Goal: Task Accomplishment & Management: Complete application form

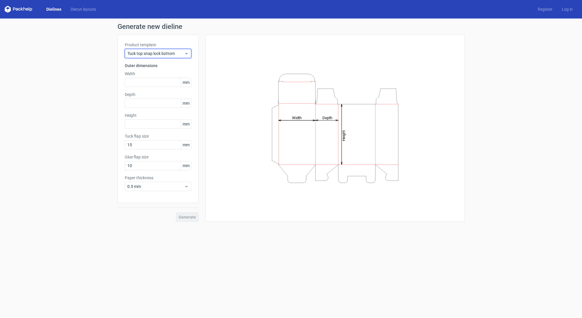
click at [148, 54] on span "Tuck top snap lock bottom" at bounding box center [155, 54] width 57 height 6
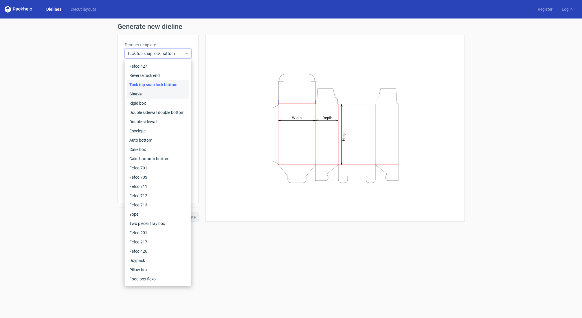
click at [144, 94] on div "Sleeve" at bounding box center [158, 93] width 62 height 9
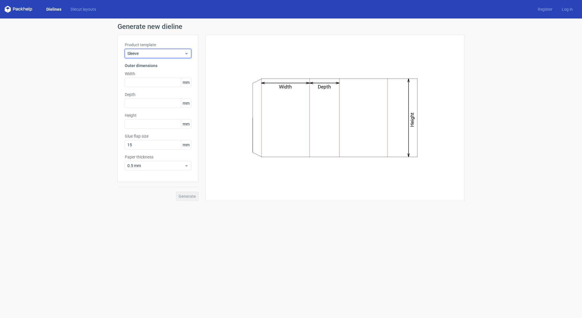
click at [168, 53] on span "Sleeve" at bounding box center [155, 54] width 57 height 6
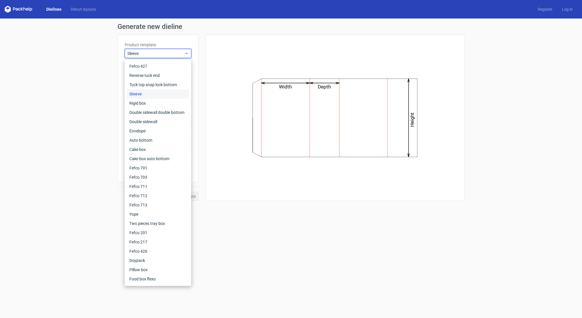
click at [83, 124] on div "Generate new dieline Product template Sleeve Outer dimensions Width mm Depth mm…" at bounding box center [291, 112] width 582 height 187
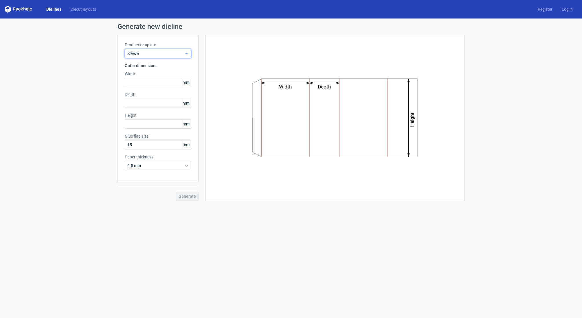
click at [164, 58] on div "Sleeve" at bounding box center [158, 53] width 67 height 9
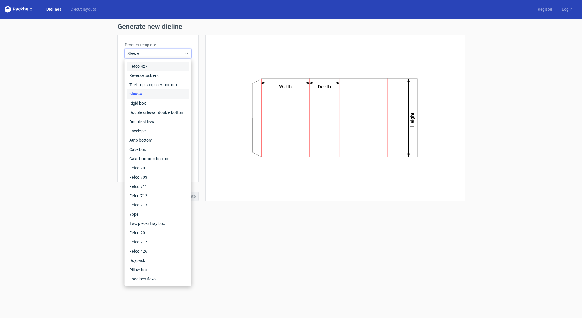
click at [142, 67] on div "Fefco 427" at bounding box center [158, 66] width 62 height 9
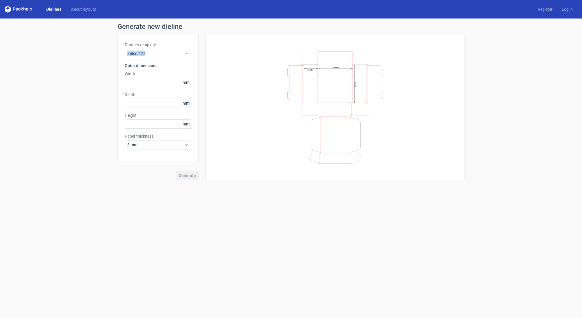
drag, startPoint x: 120, startPoint y: 54, endPoint x: 145, endPoint y: 54, distance: 25.2
click at [145, 54] on div "Product template Fefco 427 Outer dimensions Width mm Depth mm Height mm Paper t…" at bounding box center [157, 98] width 81 height 127
copy span "Fefco 427"
click at [158, 53] on span "Fefco 427" at bounding box center [155, 54] width 57 height 6
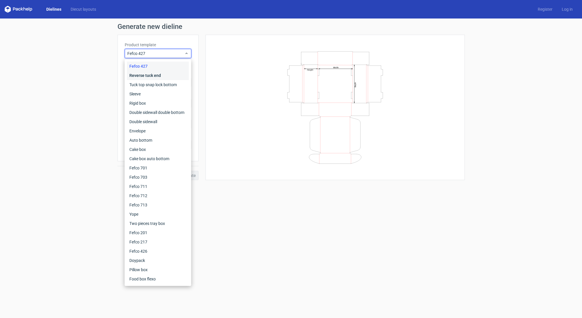
click at [144, 76] on div "Reverse tuck end" at bounding box center [158, 75] width 62 height 9
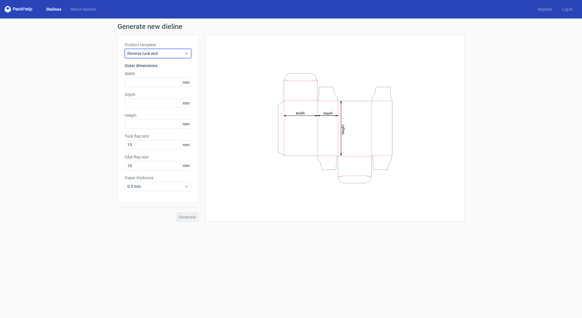
click at [139, 58] on div "Reverse tuck end" at bounding box center [158, 53] width 67 height 9
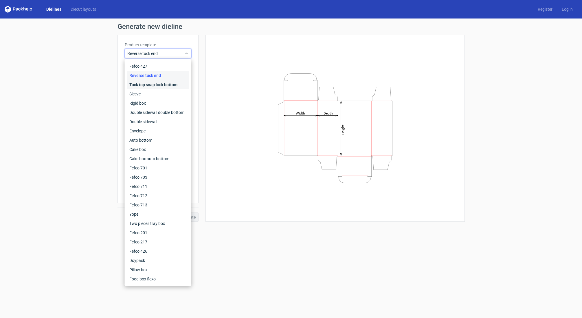
click at [139, 85] on div "Tuck top snap lock bottom" at bounding box center [158, 84] width 62 height 9
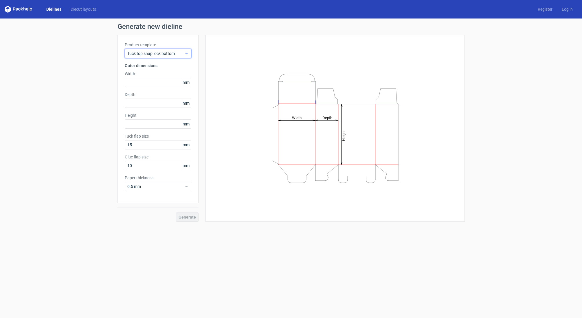
click at [141, 54] on span "Tuck top snap lock bottom" at bounding box center [155, 54] width 57 height 6
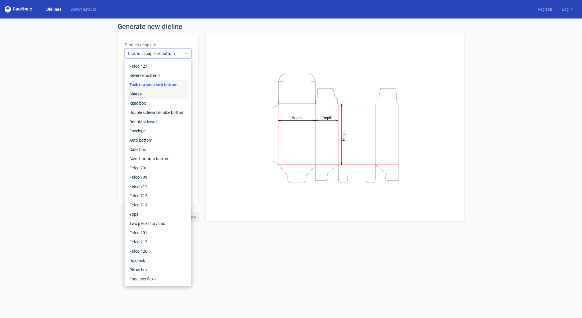
click at [142, 92] on div "Sleeve" at bounding box center [158, 93] width 62 height 9
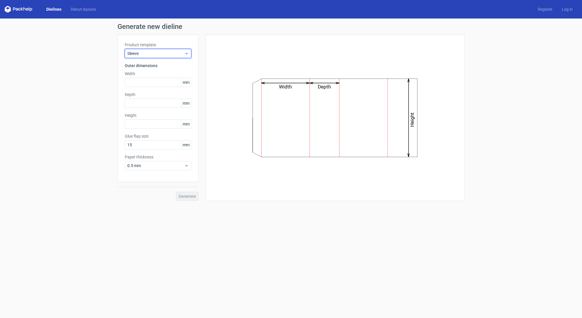
click at [139, 50] on div "Sleeve" at bounding box center [158, 53] width 67 height 9
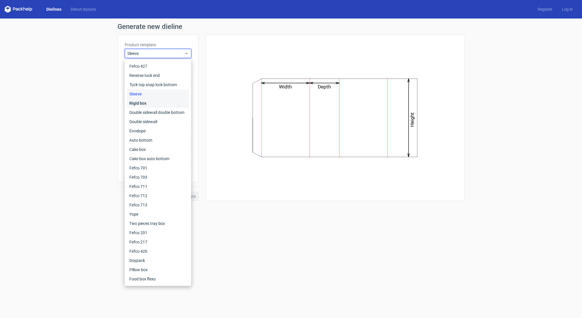
click at [139, 103] on div "Rigid box" at bounding box center [158, 103] width 62 height 9
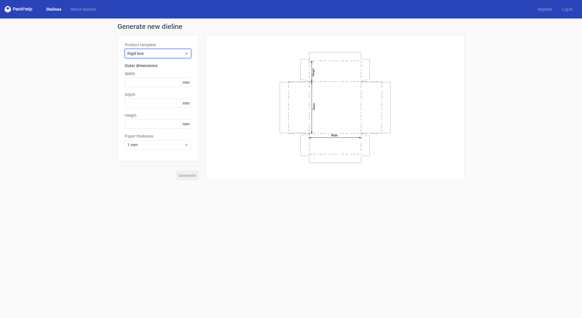
click at [139, 52] on span "Rigid box" at bounding box center [155, 54] width 57 height 6
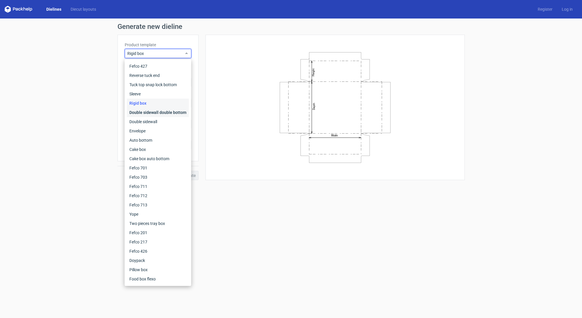
click at [142, 112] on div "Double sidewall double bottom" at bounding box center [158, 112] width 62 height 9
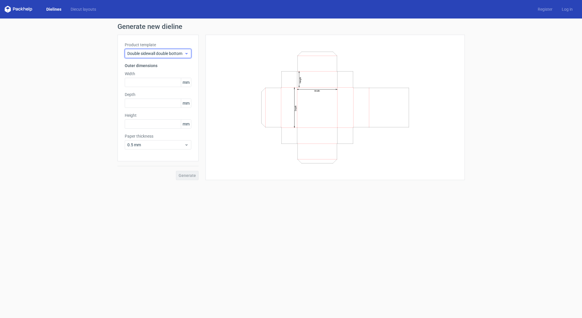
click at [149, 55] on span "Double sidewall double bottom" at bounding box center [155, 54] width 57 height 6
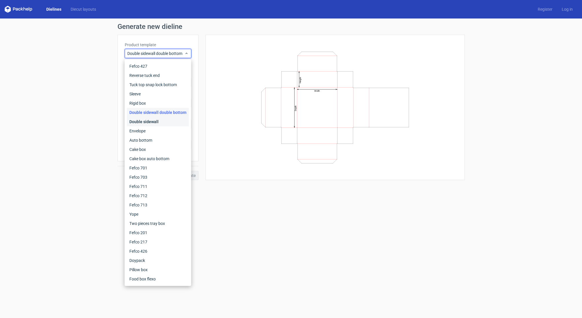
click at [144, 124] on div "Double sidewall" at bounding box center [158, 121] width 62 height 9
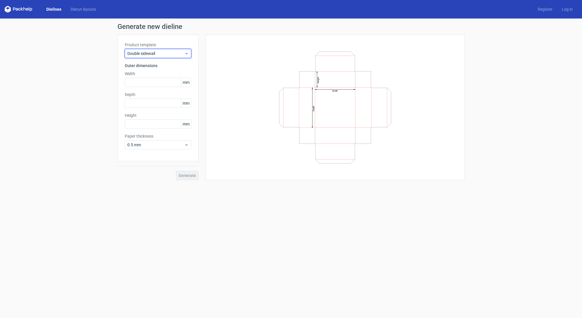
click at [159, 56] on span "Double sidewall" at bounding box center [155, 54] width 57 height 6
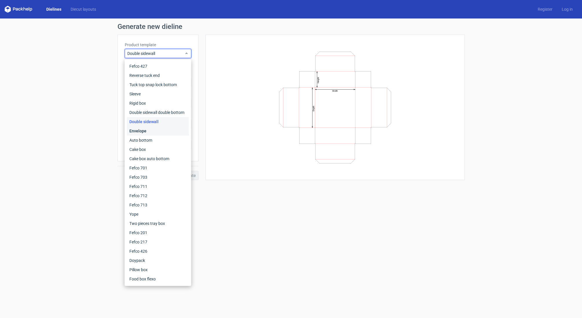
click at [147, 131] on div "Envelope" at bounding box center [158, 130] width 62 height 9
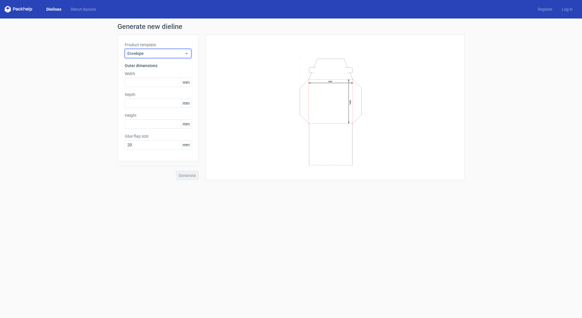
click at [153, 53] on span "Envelope" at bounding box center [155, 54] width 57 height 6
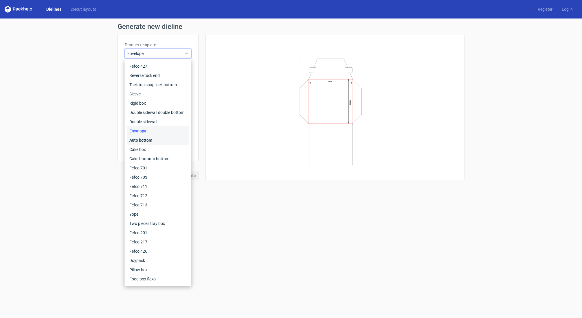
click at [151, 139] on div "Auto bottom" at bounding box center [158, 140] width 62 height 9
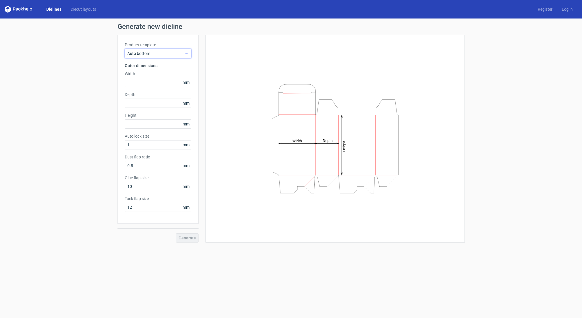
click at [139, 55] on span "Auto bottom" at bounding box center [155, 54] width 57 height 6
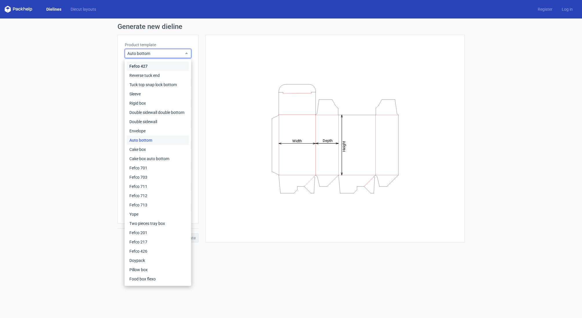
click at [139, 63] on div "Fefco 427" at bounding box center [158, 66] width 62 height 9
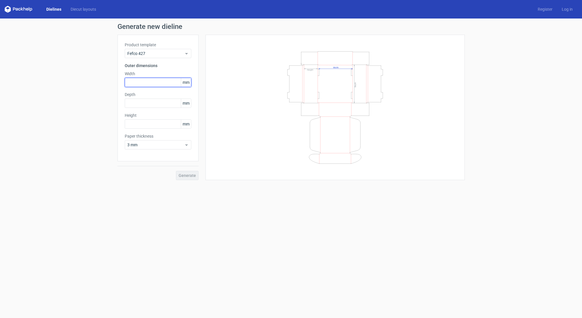
click at [150, 80] on input "text" at bounding box center [158, 82] width 67 height 9
click at [187, 83] on span "mm" at bounding box center [186, 82] width 10 height 9
click at [157, 146] on span "3 mm" at bounding box center [155, 145] width 57 height 6
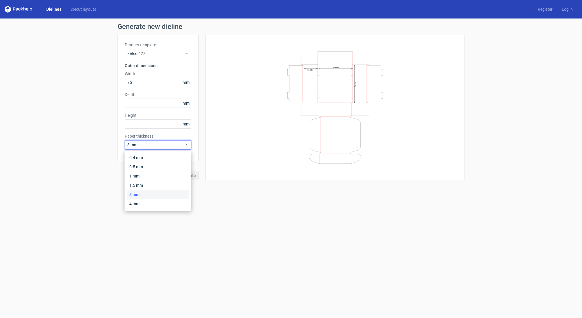
click at [96, 154] on div "Generate new dieline Product template Fefco 427 Outer dimensions Width 75 mm De…" at bounding box center [291, 102] width 582 height 166
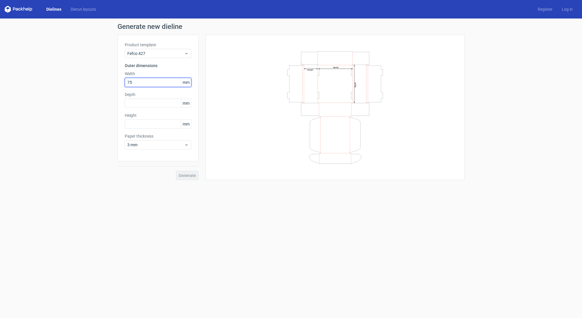
click at [144, 86] on input "75" at bounding box center [158, 82] width 67 height 9
click at [141, 81] on input "75" at bounding box center [158, 82] width 67 height 9
click at [155, 80] on input "75" at bounding box center [158, 82] width 67 height 9
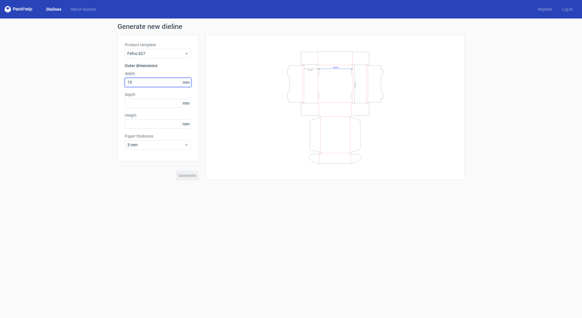
click at [191, 80] on input "75" at bounding box center [158, 82] width 67 height 9
click at [189, 82] on span "mm" at bounding box center [186, 82] width 10 height 9
click at [187, 82] on span "mm" at bounding box center [186, 82] width 10 height 9
click at [183, 172] on div "Generate" at bounding box center [157, 170] width 81 height 19
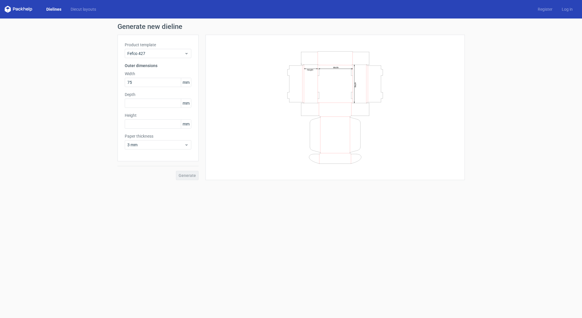
click at [184, 176] on div "Generate" at bounding box center [157, 170] width 81 height 19
click at [145, 105] on input "text" at bounding box center [158, 103] width 67 height 9
click at [138, 82] on input "75" at bounding box center [158, 82] width 67 height 9
paste input "190"
click at [138, 108] on div "Product template Fefco 427 Outer dimensions Width 1905 mm Depth mm Height mm Pa…" at bounding box center [157, 98] width 81 height 127
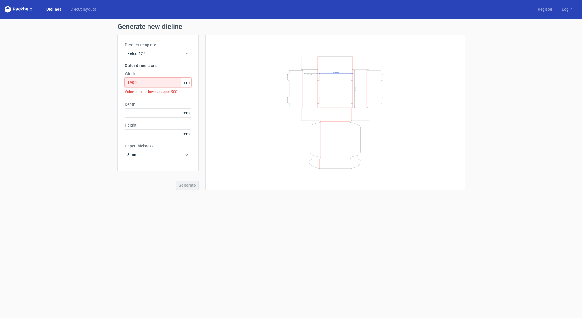
click at [134, 82] on input "1905" at bounding box center [158, 82] width 67 height 9
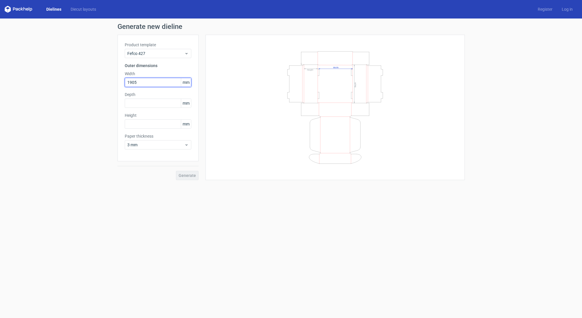
type input "190"
click at [128, 103] on input "text" at bounding box center [158, 103] width 67 height 9
type input "89"
click at [136, 127] on input "text" at bounding box center [158, 124] width 67 height 9
click at [185, 126] on span "mm" at bounding box center [186, 124] width 10 height 9
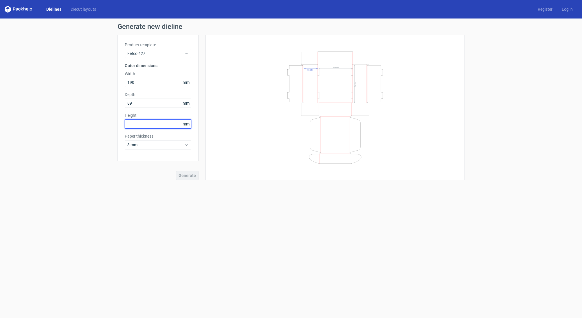
click at [148, 126] on input "text" at bounding box center [158, 124] width 67 height 9
type input "63"
click at [134, 152] on div "Product template Fefco 427 Outer dimensions Width 190 mm Depth 89 mm Height 63 …" at bounding box center [157, 98] width 81 height 127
click at [186, 175] on span "Generate" at bounding box center [187, 176] width 17 height 4
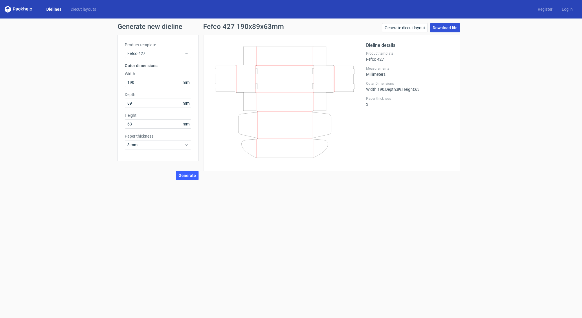
click at [451, 25] on link "Download file" at bounding box center [445, 27] width 30 height 9
click at [86, 12] on link "Diecut layouts" at bounding box center [83, 9] width 35 height 6
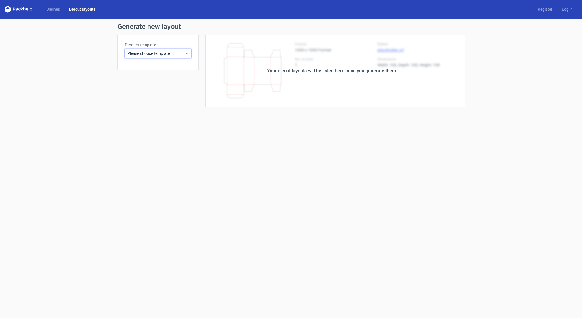
click at [165, 56] on span "Please choose template" at bounding box center [155, 54] width 57 height 6
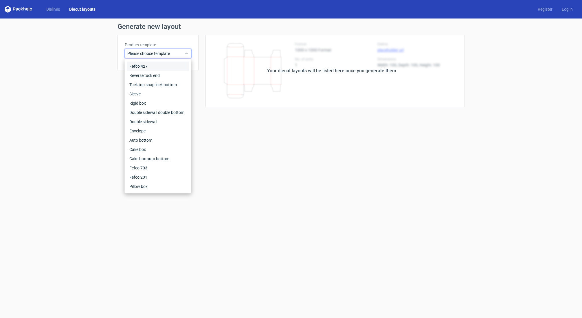
click at [158, 63] on div "Fefco 427" at bounding box center [158, 66] width 62 height 9
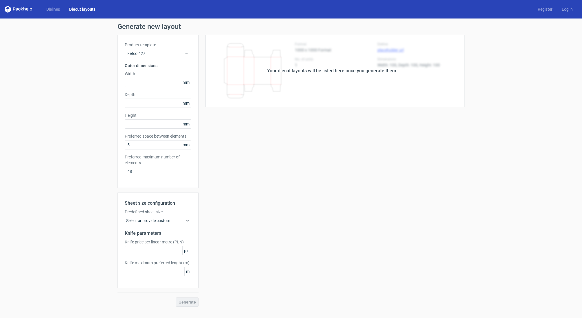
click at [140, 222] on div "Select or provide custom" at bounding box center [158, 220] width 67 height 9
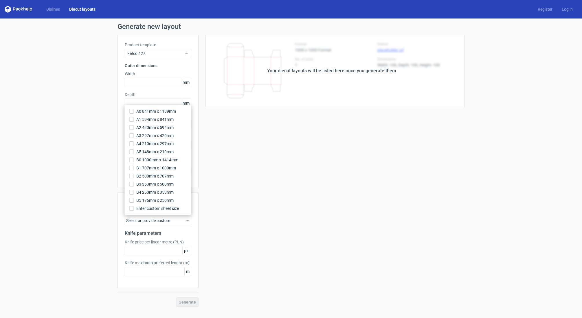
click at [86, 229] on div "Generate new layout Product template Fefco 427 Outer dimensions Width mm Depth …" at bounding box center [291, 165] width 582 height 293
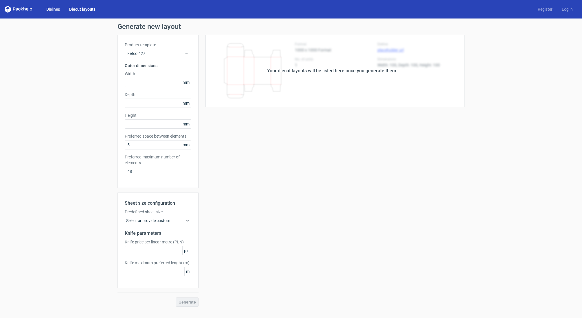
click at [51, 8] on link "Dielines" at bounding box center [53, 9] width 23 height 6
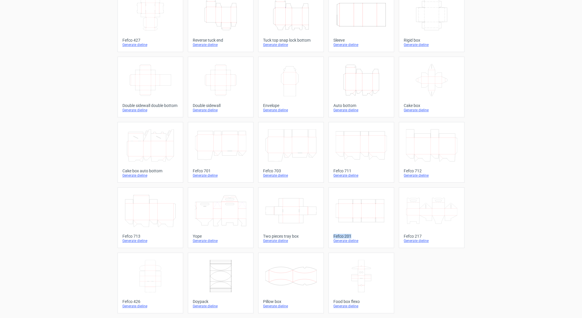
copy div "Fefco 201"
drag, startPoint x: 327, startPoint y: 236, endPoint x: 351, endPoint y: 236, distance: 24.0
click at [351, 236] on div "Width Depth Height Fefco 427 Generate dieline Height Depth Width Reverse tuck e…" at bounding box center [290, 152] width 347 height 322
drag, startPoint x: 114, startPoint y: 301, endPoint x: 141, endPoint y: 302, distance: 27.5
click at [141, 302] on div "Product templates Width Depth Height Fefco 427 Generate dieline Height Depth Wi…" at bounding box center [291, 146] width 582 height 343
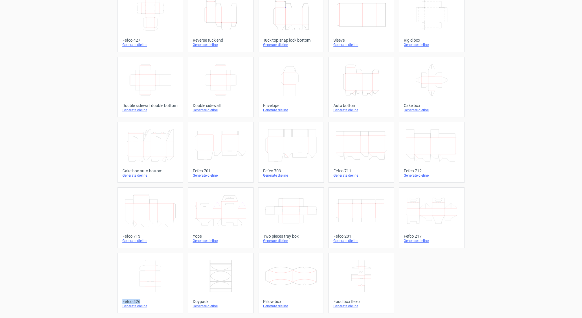
copy div "Fefco 426"
click at [97, 287] on div "Product templates Width Depth Height Fefco 427 Generate dieline Height Depth Wi…" at bounding box center [291, 146] width 582 height 343
click at [141, 284] on icon at bounding box center [150, 276] width 51 height 32
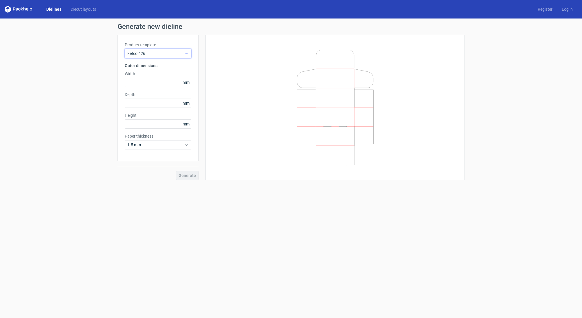
click at [151, 56] on span "Fefco 426" at bounding box center [155, 54] width 57 height 6
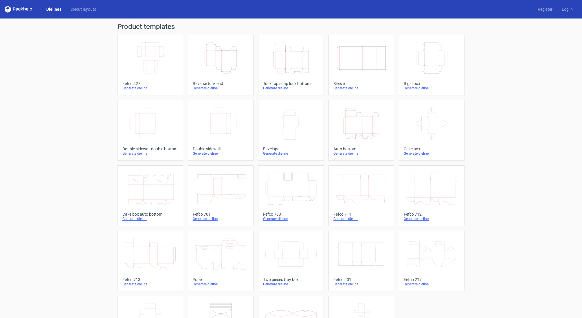
click at [148, 67] on icon "Width Depth Height" at bounding box center [150, 58] width 51 height 32
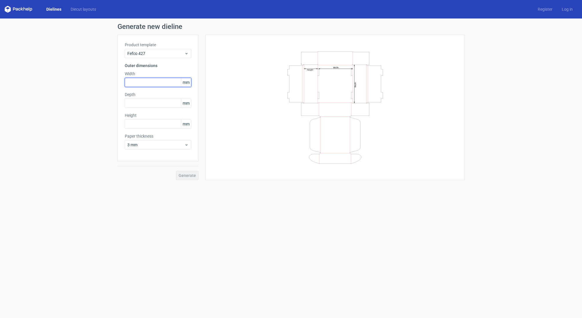
click at [137, 82] on input "text" at bounding box center [158, 82] width 67 height 9
click at [143, 146] on span "3 mm" at bounding box center [155, 145] width 57 height 6
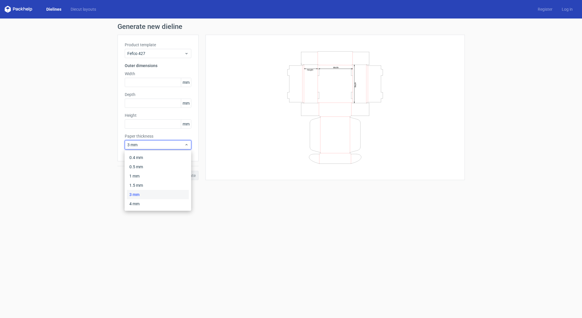
click at [100, 172] on div "Generate new dieline Product template Fefco 427 Outer dimensions Width mm Depth…" at bounding box center [291, 102] width 582 height 166
click at [149, 142] on span "3 mm" at bounding box center [155, 145] width 57 height 6
click at [140, 177] on div "1 mm" at bounding box center [158, 176] width 62 height 9
click at [108, 180] on div "Generate new dieline Product template Fefco 427 Outer dimensions Width mm Depth…" at bounding box center [291, 102] width 582 height 166
click at [567, 12] on link "Log in" at bounding box center [567, 9] width 20 height 6
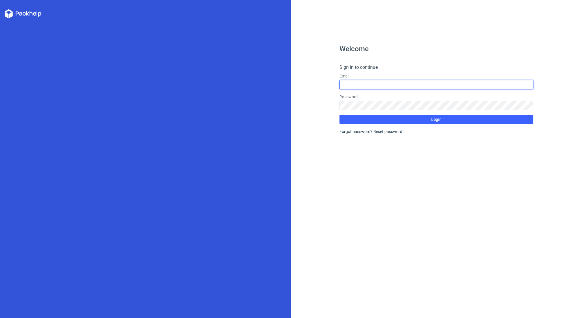
type input "[EMAIL_ADDRESS][DOMAIN_NAME]"
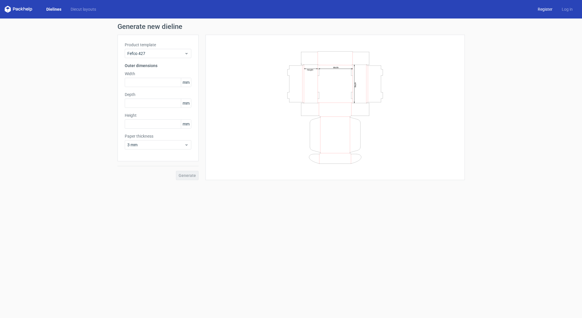
click at [546, 9] on link "Register" at bounding box center [545, 9] width 24 height 6
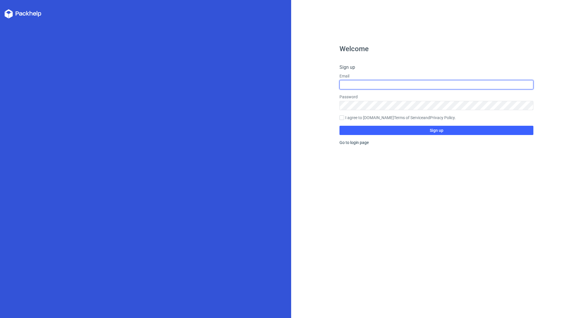
click at [364, 80] on input "text" at bounding box center [436, 84] width 194 height 9
type input "[EMAIL_ADDRESS][DOMAIN_NAME]"
click at [407, 66] on h4 "Sign up" at bounding box center [436, 67] width 194 height 7
click at [343, 119] on input "I agree to [DOMAIN_NAME] Terms of Service and Privacy Policy ." at bounding box center [341, 117] width 5 height 5
checkbox input "true"
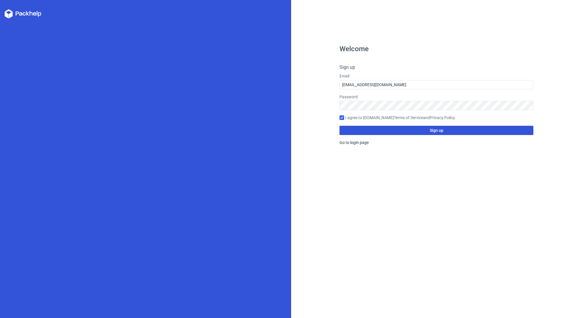
click at [399, 129] on button "Sign up" at bounding box center [436, 130] width 194 height 9
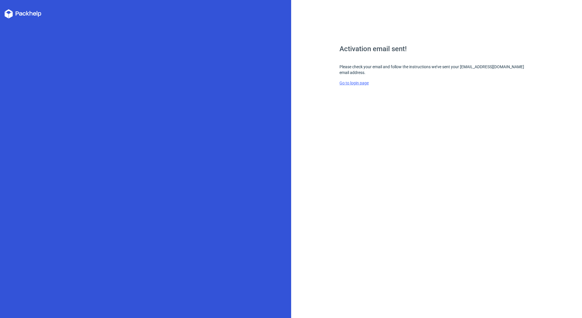
click at [355, 81] on link "Go to login page" at bounding box center [353, 83] width 29 height 5
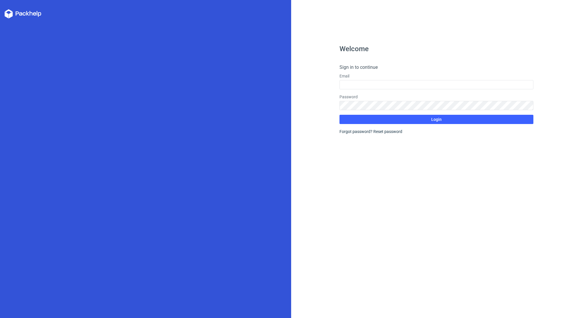
click at [355, 77] on label "Email" at bounding box center [436, 76] width 194 height 6
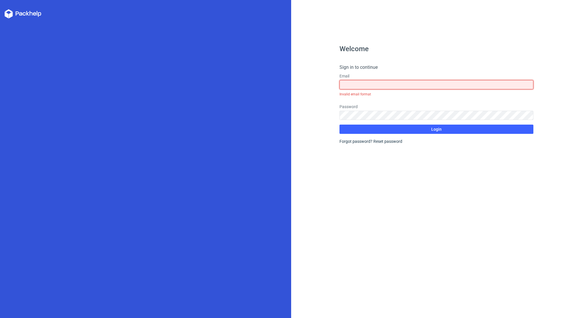
click at [355, 86] on input "text" at bounding box center [436, 84] width 194 height 9
type input "[EMAIL_ADDRESS][DOMAIN_NAME]"
click at [436, 125] on button "Login" at bounding box center [436, 129] width 194 height 9
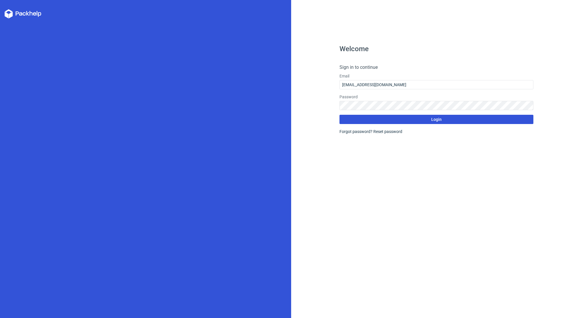
click at [391, 121] on button "Login" at bounding box center [436, 119] width 194 height 9
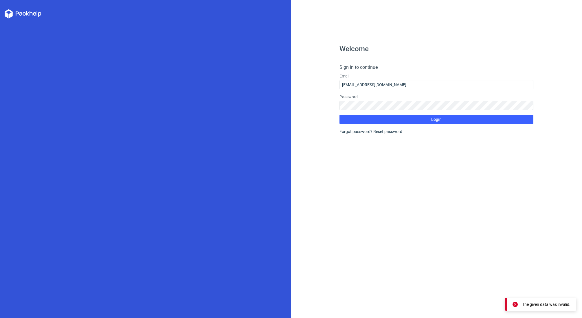
click at [356, 132] on div "Forgot password? Reset password" at bounding box center [436, 132] width 194 height 6
click at [352, 142] on div "Welcome Sign in to continue Email [EMAIL_ADDRESS][DOMAIN_NAME] Password Login F…" at bounding box center [436, 181] width 194 height 273
click at [34, 13] on icon at bounding box center [34, 13] width 3 height 3
click at [1, 14] on div at bounding box center [145, 159] width 291 height 318
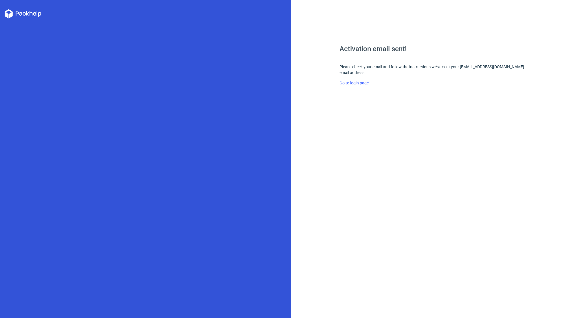
click at [361, 81] on link "Go to login page" at bounding box center [353, 83] width 29 height 5
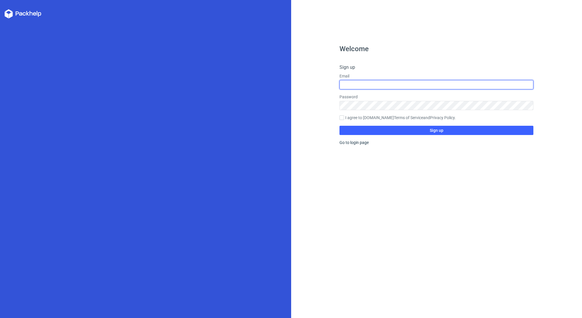
click at [350, 88] on input "text" at bounding box center [436, 84] width 194 height 9
type input "[EMAIL_ADDRESS][DOMAIN_NAME]"
click at [405, 69] on h4 "Sign up" at bounding box center [436, 67] width 194 height 7
click at [341, 118] on input "I agree to [DOMAIN_NAME] Terms of Service and Privacy Policy ." at bounding box center [341, 117] width 5 height 5
checkbox input "true"
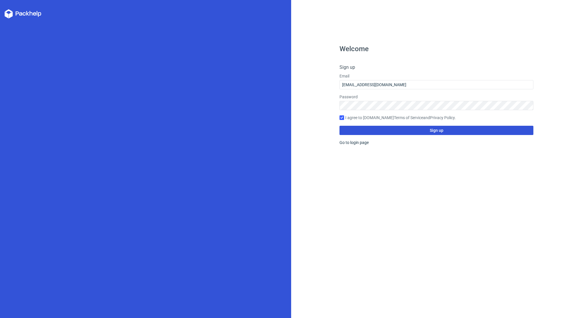
click at [409, 128] on button "Sign up" at bounding box center [436, 130] width 194 height 9
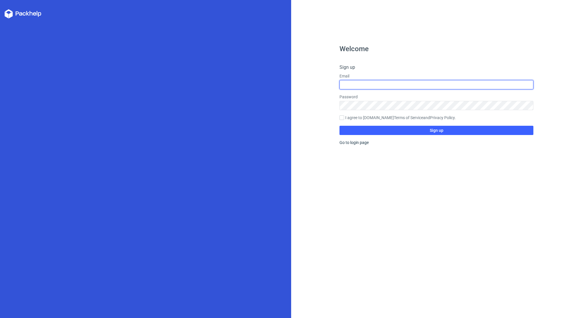
click at [360, 86] on input "text" at bounding box center [436, 84] width 194 height 9
type input "[EMAIL_ADDRESS][DOMAIN_NAME]"
click at [342, 119] on input "I agree to [DOMAIN_NAME] Terms of Service and Privacy Policy ." at bounding box center [341, 117] width 5 height 5
checkbox input "true"
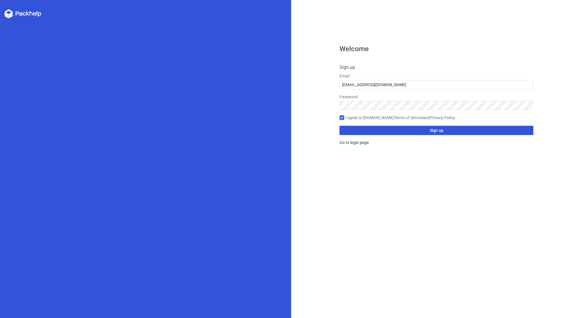
click at [377, 129] on button "Sign up" at bounding box center [436, 130] width 194 height 9
click at [19, 12] on icon at bounding box center [23, 13] width 37 height 9
click at [10, 15] on polygon at bounding box center [11, 15] width 4 height 7
click at [381, 130] on button "Sign up" at bounding box center [436, 130] width 194 height 9
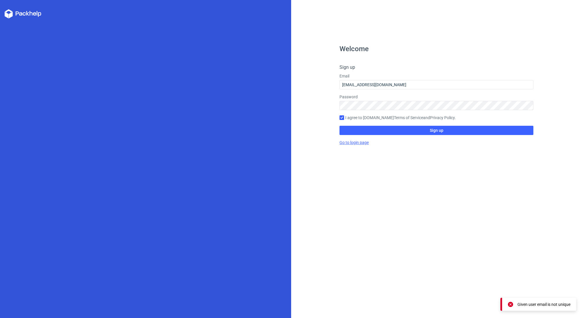
click at [356, 143] on link "Go to login page" at bounding box center [353, 142] width 29 height 5
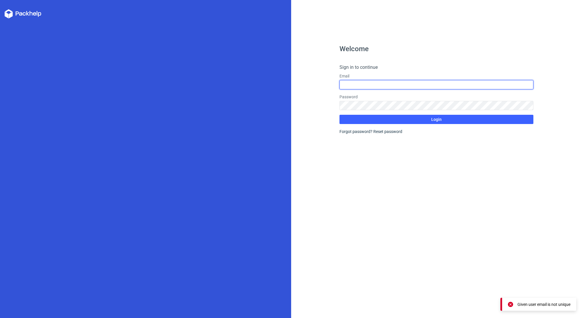
type input "[EMAIL_ADDRESS][DOMAIN_NAME]"
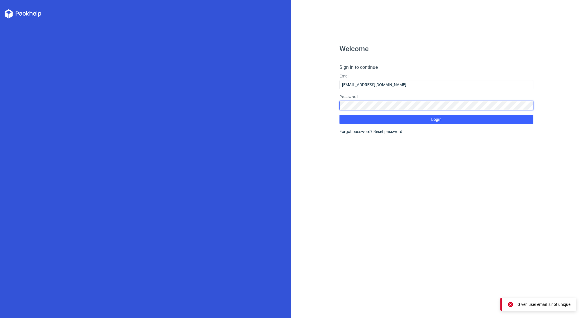
click at [436, 120] on button "Login" at bounding box center [436, 119] width 194 height 9
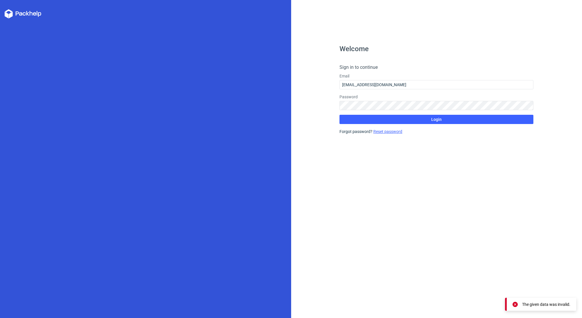
click at [379, 133] on link "Reset password" at bounding box center [387, 131] width 29 height 5
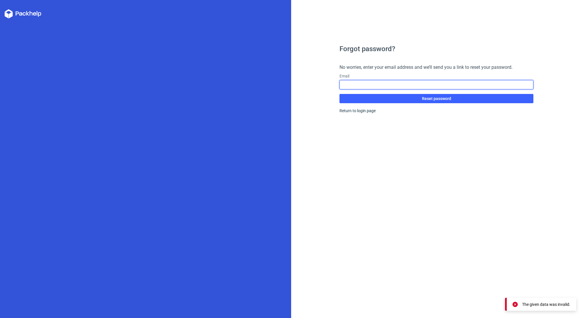
click at [357, 83] on input "text" at bounding box center [436, 84] width 194 height 9
type input "[EMAIL_ADDRESS][DOMAIN_NAME]"
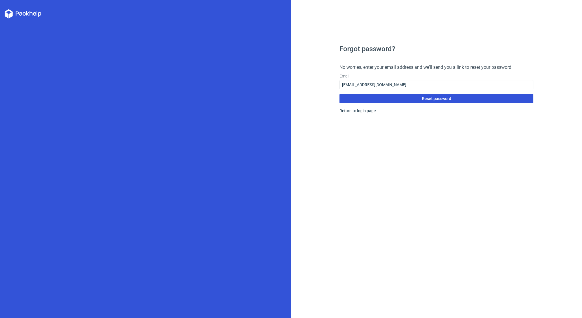
click at [386, 102] on button "Reset password" at bounding box center [436, 98] width 194 height 9
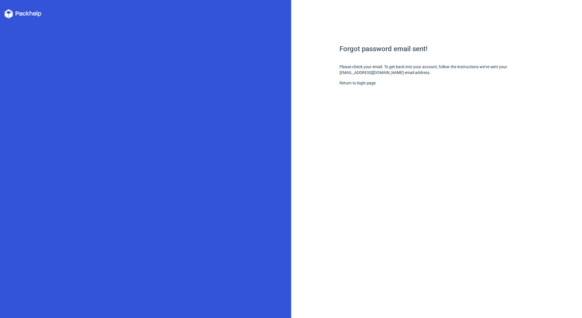
click at [21, 14] on icon at bounding box center [20, 13] width 3 height 3
click at [369, 84] on link "Return to login page" at bounding box center [357, 83] width 36 height 5
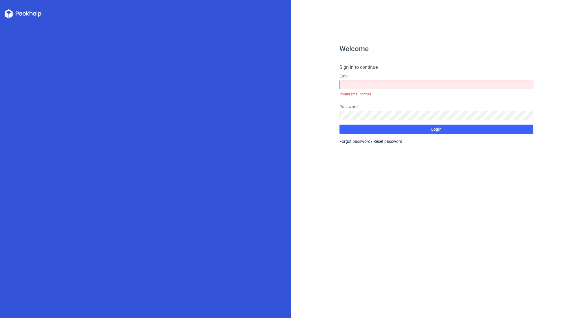
click at [380, 149] on div "Welcome Sign in to continue Email Invalid email format Password Login Forgot pa…" at bounding box center [436, 181] width 194 height 273
click at [8, 13] on icon at bounding box center [23, 13] width 37 height 9
click at [298, 126] on div "Welcome Sign in to continue Email Invalid email format Password Login Forgot pa…" at bounding box center [436, 159] width 291 height 318
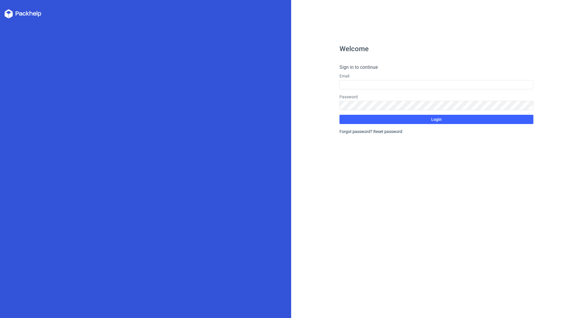
click at [311, 82] on div "Welcome Sign in to continue Email Password Login Forgot password? Reset password" at bounding box center [436, 159] width 291 height 318
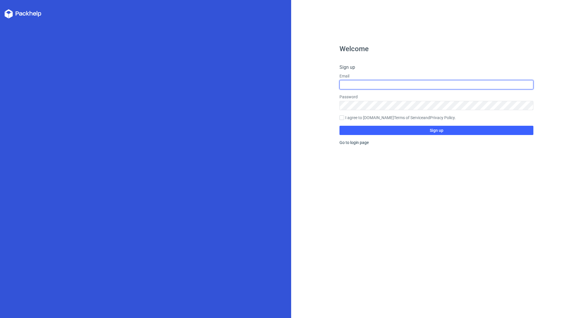
click at [357, 84] on input "text" at bounding box center [436, 84] width 194 height 9
type input "[EMAIL_ADDRESS][DOMAIN_NAME]"
click at [388, 187] on div "Welcome Sign up Email [EMAIL_ADDRESS][DOMAIN_NAME] Password I agree to [DOMAIN_…" at bounding box center [436, 181] width 194 height 273
click at [343, 120] on div at bounding box center [341, 118] width 5 height 6
click at [343, 120] on input "I agree to [DOMAIN_NAME] Terms of Service and Privacy Policy ." at bounding box center [341, 117] width 5 height 5
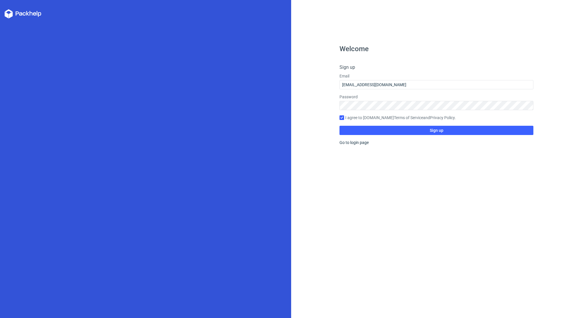
checkbox input "true"
click at [387, 132] on button "Sign up" at bounding box center [436, 130] width 194 height 9
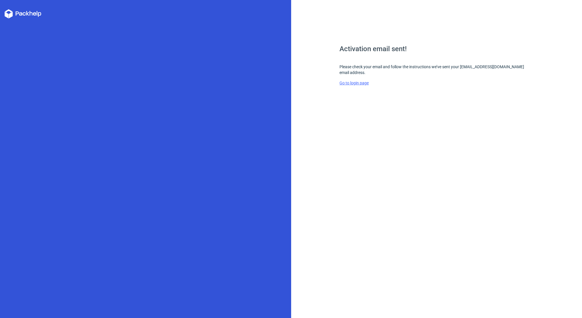
click at [355, 81] on link "Go to login page" at bounding box center [353, 83] width 29 height 5
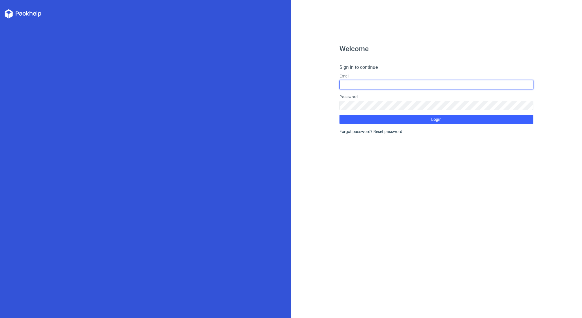
type input "[EMAIL_ADDRESS][DOMAIN_NAME]"
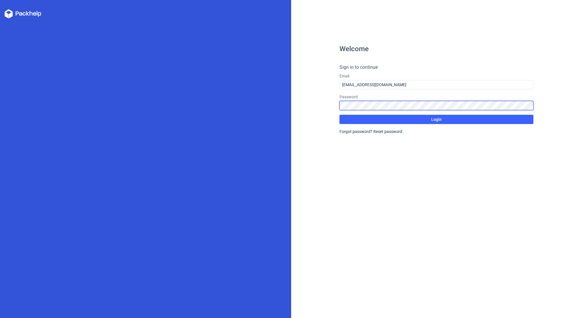
click at [436, 120] on button "Login" at bounding box center [436, 119] width 194 height 9
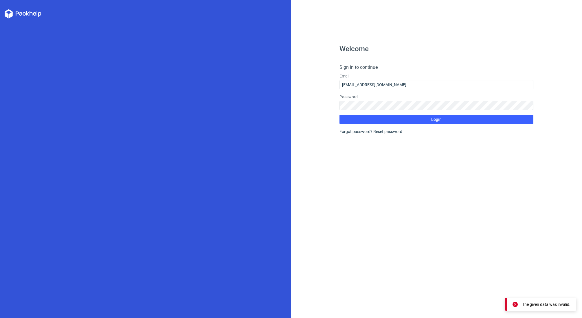
click at [549, 303] on div "The given data was invalid." at bounding box center [546, 305] width 48 height 6
